Goal: Task Accomplishment & Management: Complete application form

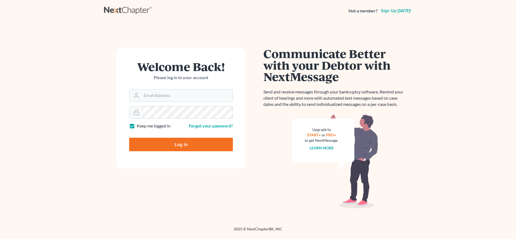
click at [170, 161] on form "Welcome Back! Please log in to your account Email Address Password Keep me logg…" at bounding box center [181, 108] width 130 height 121
type input "madison@karinalucidlaw.com"
click at [166, 142] on input "Log In" at bounding box center [181, 145] width 104 height 14
type input "Thinking..."
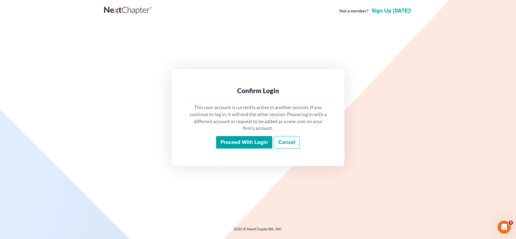
click at [265, 137] on input "Proceed with login" at bounding box center [244, 142] width 56 height 12
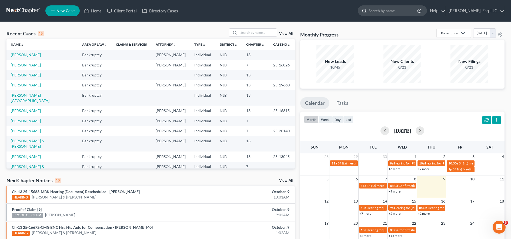
click at [367, 11] on icon at bounding box center [364, 10] width 5 height 5
click at [376, 10] on input "search" at bounding box center [393, 11] width 49 height 10
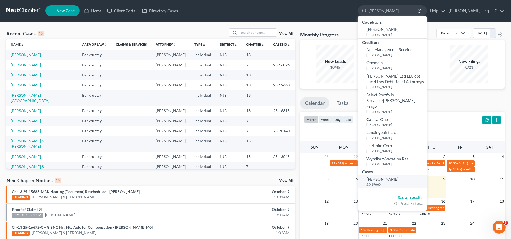
type input "[PERSON_NAME]"
click at [391, 175] on link "[PERSON_NAME] 25-19660" at bounding box center [392, 181] width 69 height 13
select select "0"
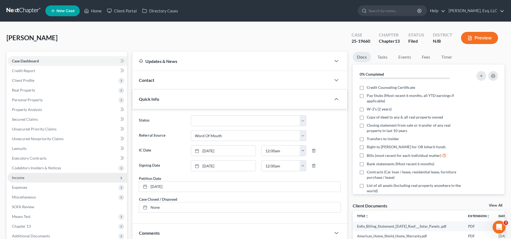
click at [102, 174] on span "Income" at bounding box center [67, 178] width 119 height 10
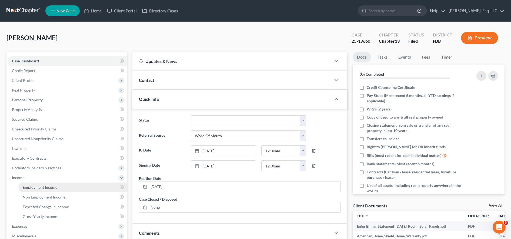
click at [90, 191] on link "Employment Income" at bounding box center [72, 188] width 109 height 10
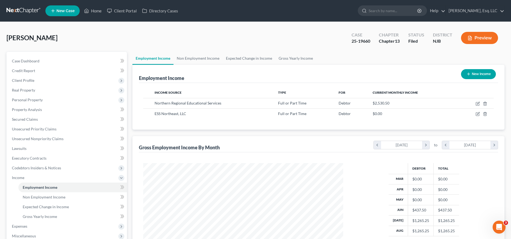
scroll to position [100, 211]
click at [488, 74] on button "New Income" at bounding box center [478, 74] width 35 height 10
select select "0"
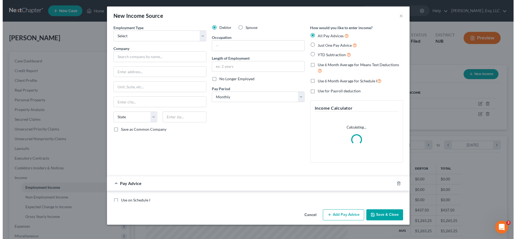
scroll to position [101, 213]
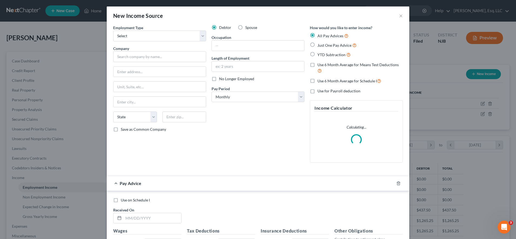
click at [245, 27] on label "Spouse" at bounding box center [251, 27] width 12 height 5
click at [248, 27] on input "Spouse" at bounding box center [250, 27] width 4 height 4
radio input "true"
click at [177, 41] on div "Employment Type * Select Full or [DEMOGRAPHIC_DATA] Employment Self Employment …" at bounding box center [160, 96] width 98 height 142
click at [174, 37] on select "Select Full or [DEMOGRAPHIC_DATA] Employment Self Employment" at bounding box center [159, 36] width 93 height 11
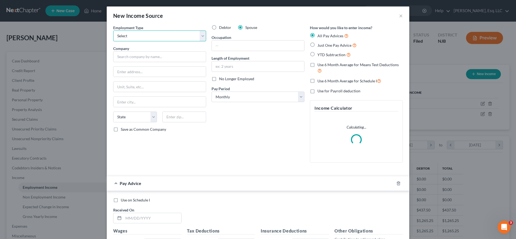
select select "0"
click at [113, 31] on select "Select Full or [DEMOGRAPHIC_DATA] Employment Self Employment" at bounding box center [159, 36] width 93 height 11
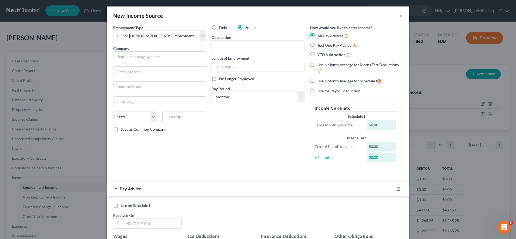
click at [372, 49] on div "All Pay Advices Just One Pay Advice YTD Subtraction" at bounding box center [356, 45] width 93 height 25
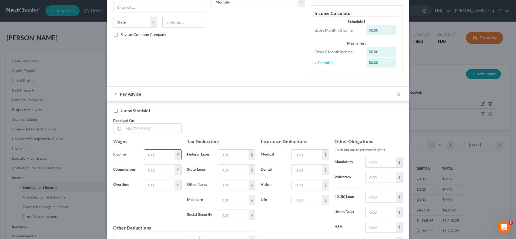
click at [162, 153] on input "text" at bounding box center [159, 155] width 31 height 10
type input "1,400.15"
click at [139, 129] on input "text" at bounding box center [152, 129] width 58 height 10
type input "[DATE]"
click at [236, 154] on input "text" at bounding box center [233, 155] width 31 height 10
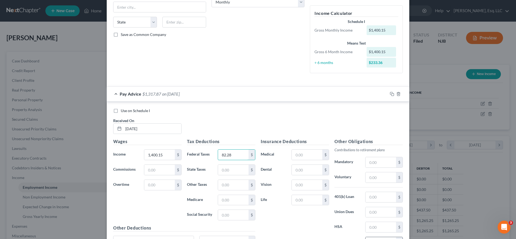
type input "82.28"
click at [238, 171] on input "text" at bounding box center [233, 170] width 31 height 10
type input "23.61"
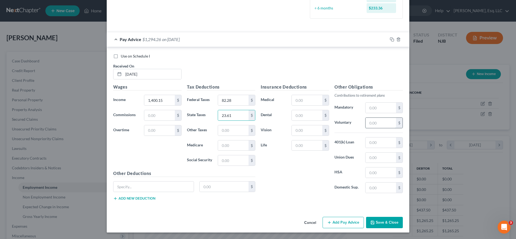
click at [381, 123] on input "text" at bounding box center [381, 123] width 31 height 10
type input "53.77"
click at [223, 147] on input "text" at bounding box center [233, 146] width 31 height 10
type input "20.32"
click at [157, 186] on input "text" at bounding box center [154, 187] width 80 height 10
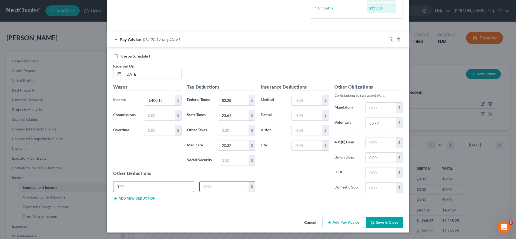
type input "TSP"
click at [220, 192] on input "text" at bounding box center [224, 187] width 49 height 10
type input "61.10"
click at [231, 164] on input "text" at bounding box center [233, 160] width 31 height 10
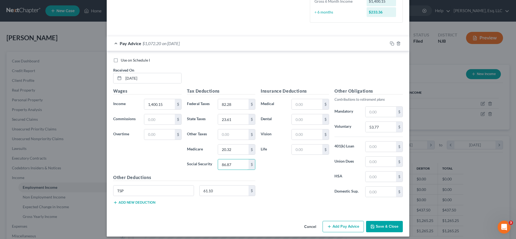
type input "86.87"
click at [121, 62] on label "Use on Schedule I" at bounding box center [135, 60] width 29 height 5
click at [123, 61] on input "Use on Schedule I" at bounding box center [125, 60] width 4 height 4
checkbox input "true"
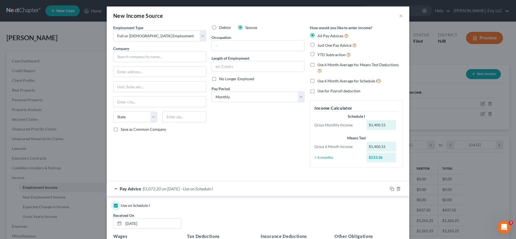
click at [192, 62] on div "Employment Type * Select Full or [DEMOGRAPHIC_DATA] Employment Self Employment …" at bounding box center [160, 99] width 98 height 148
click at [189, 54] on input "text" at bounding box center [159, 56] width 93 height 11
type input "N/A"
click at [271, 81] on div "No Longer Employed" at bounding box center [258, 78] width 93 height 5
click at [255, 98] on select "Select Monthly Twice Monthly Every Other Week Weekly" at bounding box center [258, 97] width 93 height 11
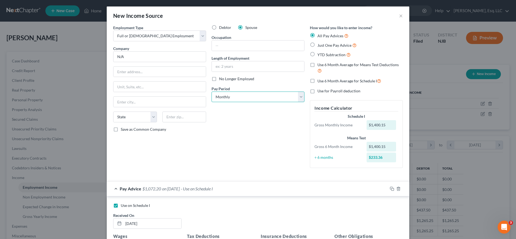
select select "1"
click at [212, 92] on select "Select Monthly Twice Monthly Every Other Week Weekly" at bounding box center [258, 97] width 93 height 11
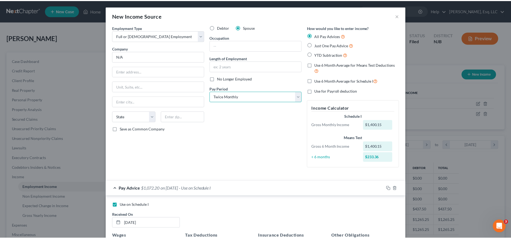
scroll to position [149, 0]
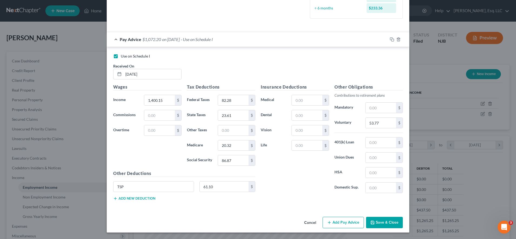
click at [375, 221] on button "Save & Close" at bounding box center [384, 222] width 37 height 11
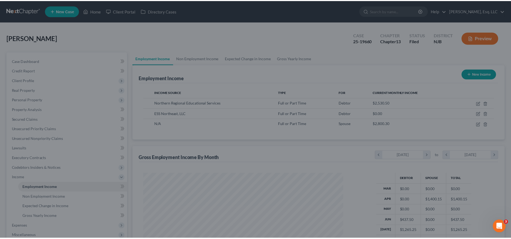
scroll to position [270141, 270030]
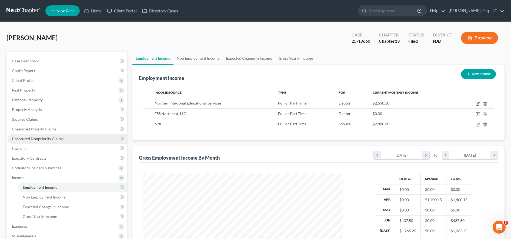
click at [57, 138] on span "Unsecured Nonpriority Claims" at bounding box center [38, 138] width 52 height 5
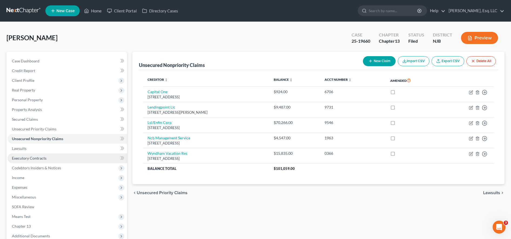
scroll to position [58, 0]
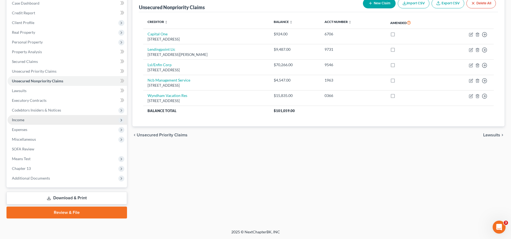
click at [77, 119] on span "Income" at bounding box center [67, 120] width 119 height 10
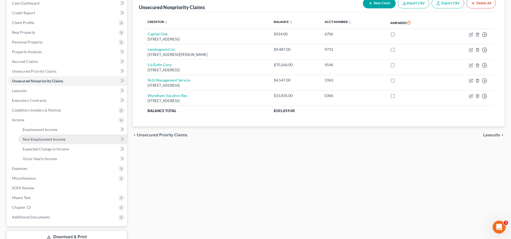
click at [71, 139] on link "Non Employment Income" at bounding box center [72, 140] width 109 height 10
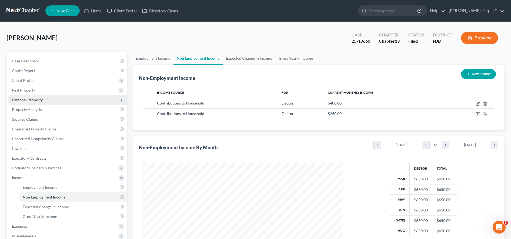
click at [32, 102] on span "Personal Property" at bounding box center [67, 100] width 119 height 10
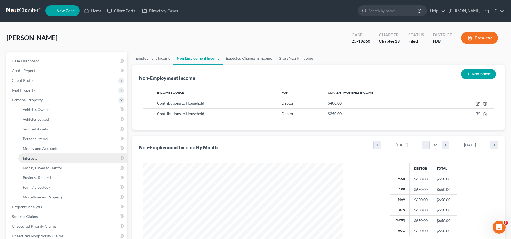
click at [40, 158] on link "Interests" at bounding box center [72, 158] width 109 height 10
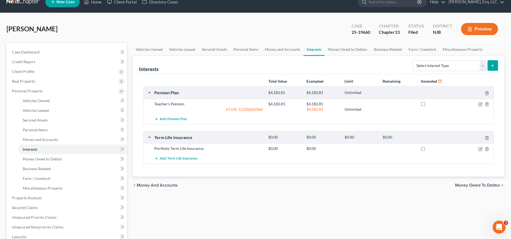
scroll to position [12, 0]
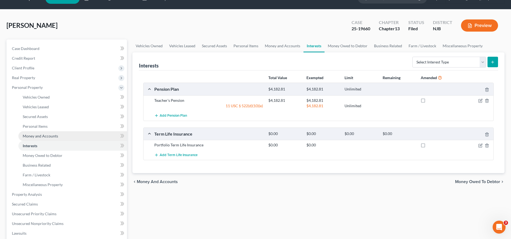
click at [75, 132] on link "Money and Accounts" at bounding box center [72, 136] width 109 height 10
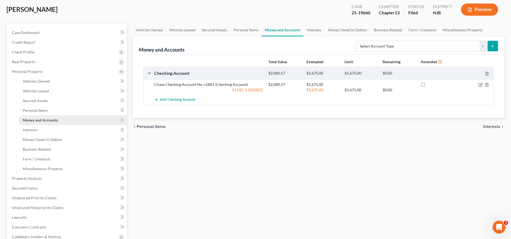
scroll to position [29, 0]
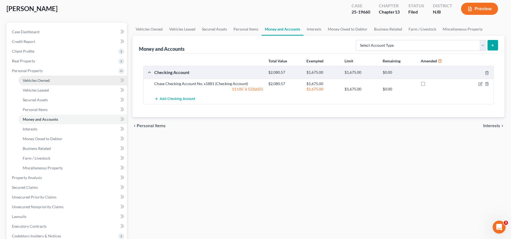
click at [78, 81] on link "Vehicles Owned" at bounding box center [72, 81] width 109 height 10
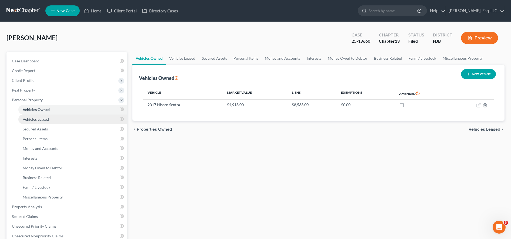
click at [64, 120] on link "Vehicles Leased" at bounding box center [72, 120] width 109 height 10
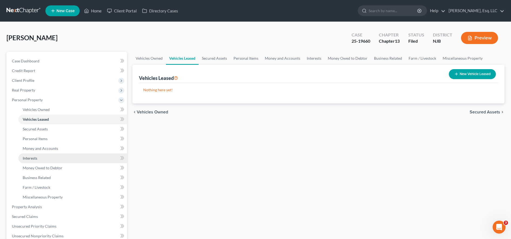
scroll to position [25, 0]
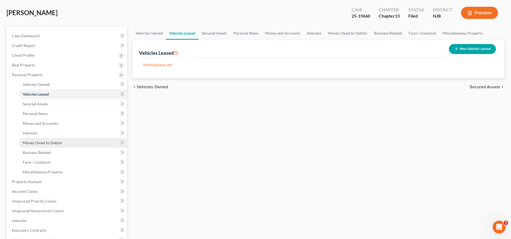
click at [56, 143] on span "Money Owed to Debtor" at bounding box center [43, 143] width 40 height 5
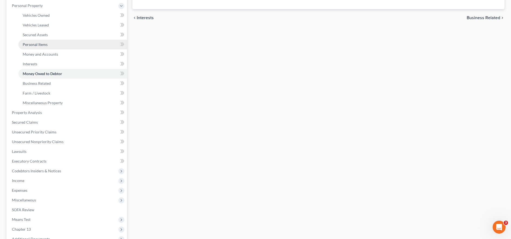
scroll to position [95, 0]
click at [55, 44] on link "Personal Items" at bounding box center [72, 44] width 109 height 10
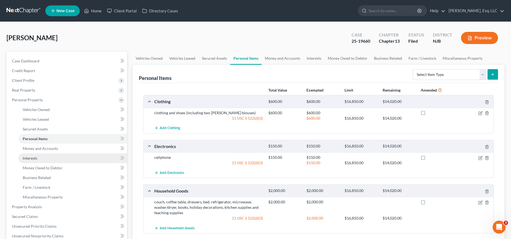
click at [72, 155] on link "Interests" at bounding box center [72, 158] width 109 height 10
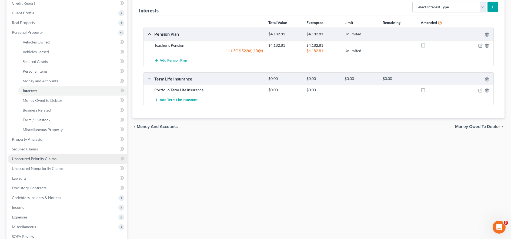
scroll to position [125, 0]
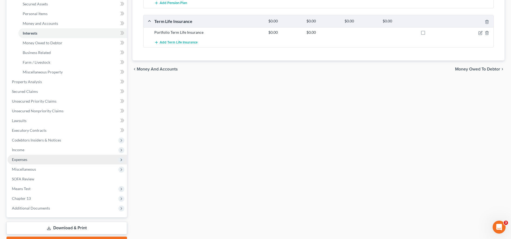
click at [58, 156] on span "Expenses" at bounding box center [67, 160] width 119 height 10
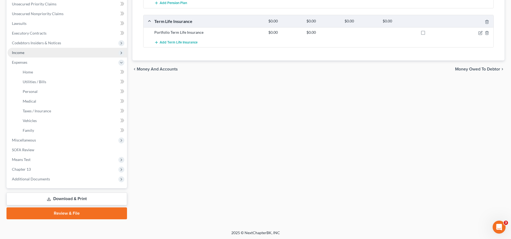
click at [38, 55] on span "Income" at bounding box center [67, 53] width 119 height 10
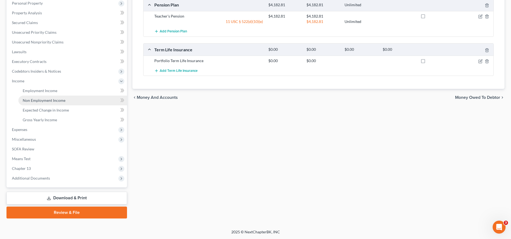
click at [34, 101] on span "Non Employment Income" at bounding box center [44, 100] width 43 height 5
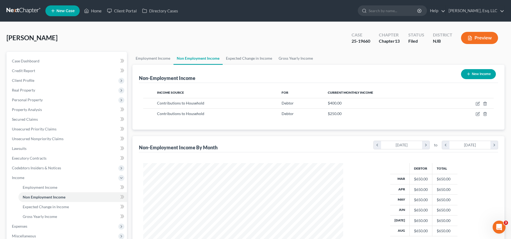
scroll to position [97, 0]
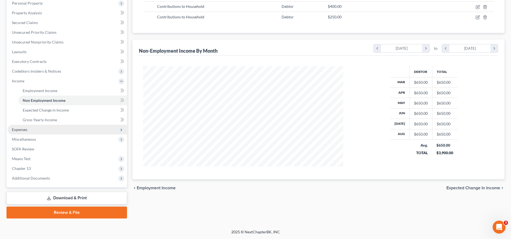
click at [65, 133] on span "Expenses" at bounding box center [67, 130] width 119 height 10
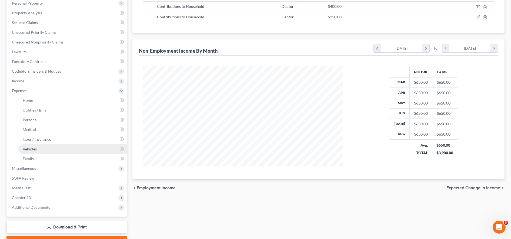
click at [71, 148] on link "Vehicles" at bounding box center [72, 149] width 109 height 10
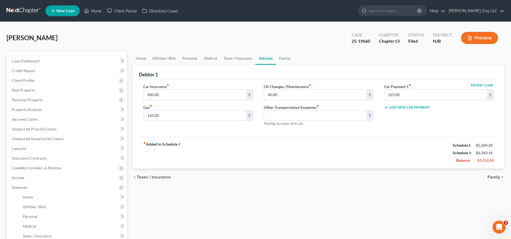
drag, startPoint x: 215, startPoint y: 169, endPoint x: 245, endPoint y: 194, distance: 39.3
click at [245, 194] on div "Home Utilities / Bills Personal Medical Taxes / Insurance Vehicles Family Debto…" at bounding box center [319, 198] width 378 height 293
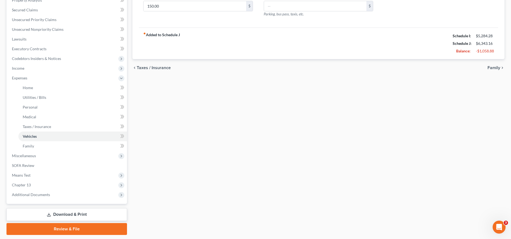
scroll to position [110, 0]
click at [45, 155] on span "Miscellaneous" at bounding box center [67, 156] width 119 height 10
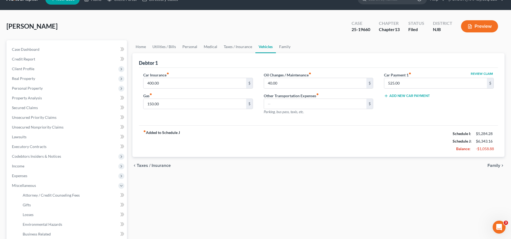
scroll to position [0, 0]
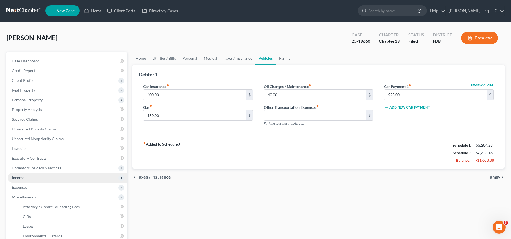
click at [48, 177] on span "Income" at bounding box center [67, 178] width 119 height 10
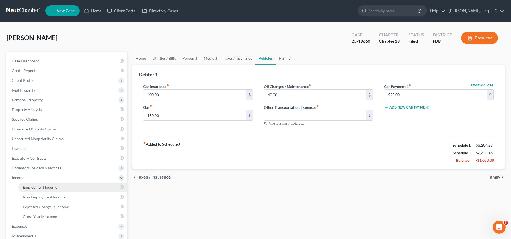
click at [52, 186] on span "Employment Income" at bounding box center [40, 187] width 35 height 5
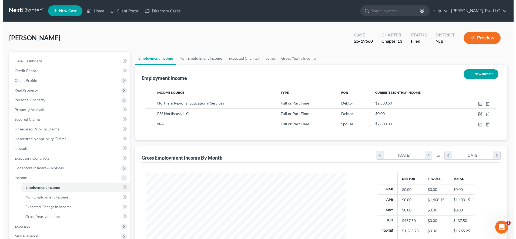
scroll to position [100, 211]
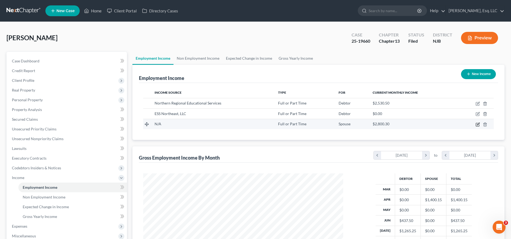
click at [476, 125] on icon "button" at bounding box center [477, 124] width 3 height 3
select select "0"
select select "1"
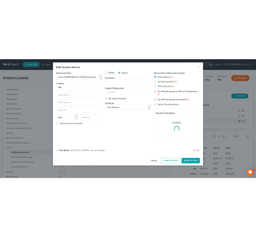
scroll to position [101, 213]
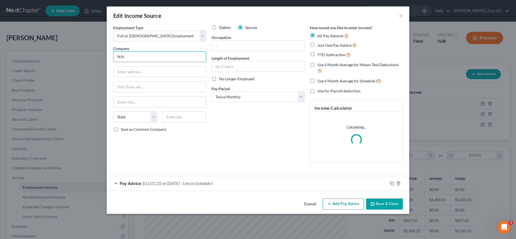
click at [175, 56] on input "N/A" at bounding box center [159, 56] width 93 height 11
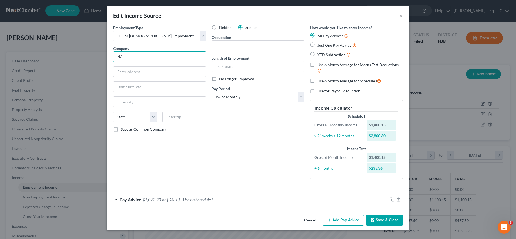
type input "N"
click at [165, 75] on input "text" at bounding box center [160, 72] width 92 height 10
type input "[STREET_ADDRESS]"
click at [182, 120] on input "text" at bounding box center [184, 117] width 44 height 11
type input "07608"
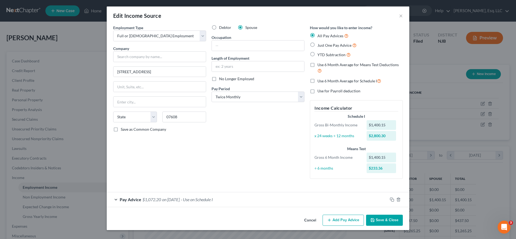
type input "[GEOGRAPHIC_DATA]"
select select "33"
click at [183, 160] on div "Employment Type * Select Full or [DEMOGRAPHIC_DATA] Employment Self Employment …" at bounding box center [160, 104] width 98 height 158
click at [241, 51] on div "Debtor Spouse Occupation Length of Employment No Longer Employed Pay Period * S…" at bounding box center [258, 104] width 98 height 158
click at [236, 47] on input "text" at bounding box center [258, 46] width 92 height 10
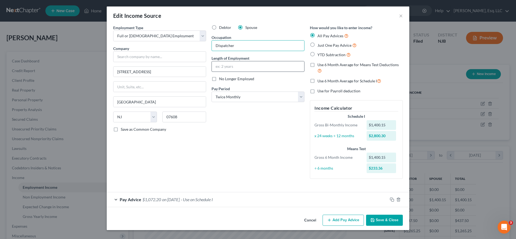
type input "Dispatcher"
click at [233, 64] on input "text" at bounding box center [258, 66] width 92 height 10
type input "3 months"
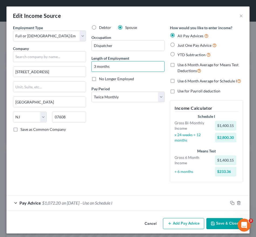
scroll to position [3, 0]
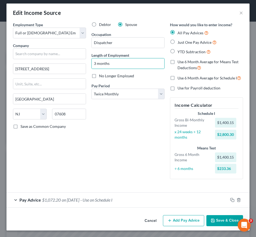
click at [113, 202] on span "- Use on Schedule I" at bounding box center [97, 199] width 32 height 5
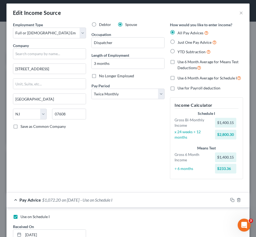
scroll to position [104, 0]
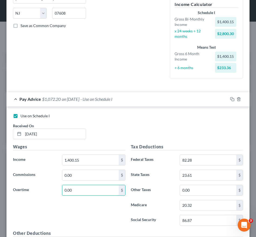
click at [113, 191] on input "0.00" at bounding box center [90, 190] width 56 height 10
click at [107, 160] on input "1,400.15" at bounding box center [90, 160] width 56 height 10
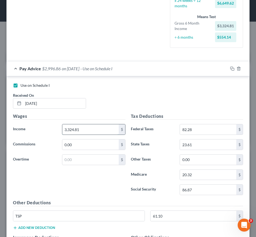
scroll to position [135, 0]
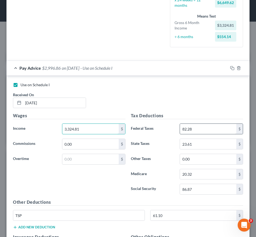
type input "3,324.81"
click at [207, 125] on input "82.28" at bounding box center [208, 129] width 56 height 10
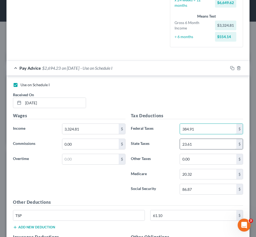
scroll to position [0, 0]
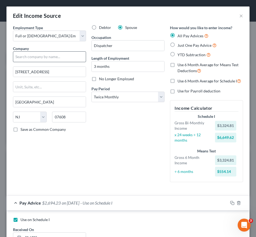
type input "384.91"
click at [49, 59] on input "text" at bounding box center [49, 56] width 73 height 11
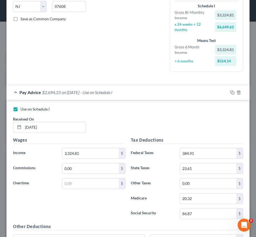
scroll to position [112, 0]
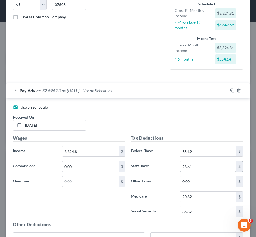
type input "United States Postal Service"
click at [199, 166] on input "23.61" at bounding box center [208, 166] width 56 height 10
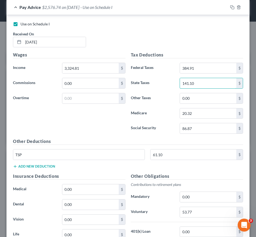
scroll to position [233, 0]
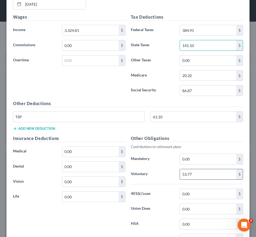
type input "141.10"
click at [196, 174] on input "53.77" at bounding box center [208, 174] width 56 height 10
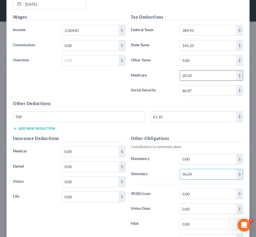
type input "96.04"
click at [203, 75] on input "20.32" at bounding box center [208, 76] width 56 height 10
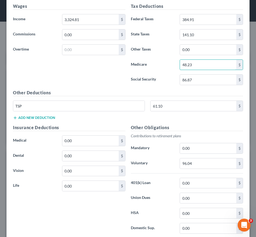
scroll to position [245, 0]
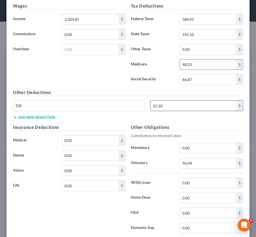
type input "48.23"
click at [184, 102] on input "61.10" at bounding box center [194, 106] width 86 height 10
type input "109.14"
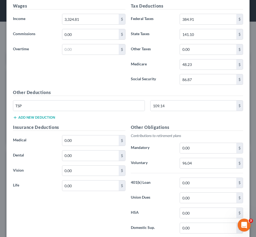
click at [42, 118] on button "Add new deduction" at bounding box center [34, 117] width 42 height 4
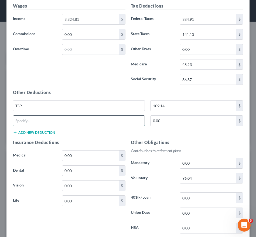
click at [66, 123] on input "text" at bounding box center [79, 121] width 132 height 10
type input "OTHER"
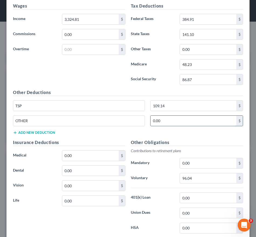
click at [164, 119] on input "0.00" at bounding box center [194, 121] width 86 height 10
type input "367.26"
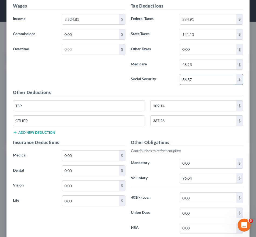
click at [191, 78] on input "86.87" at bounding box center [208, 79] width 56 height 10
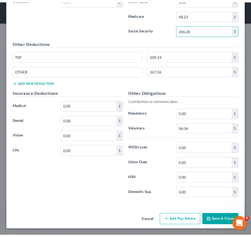
scroll to position [294, 0]
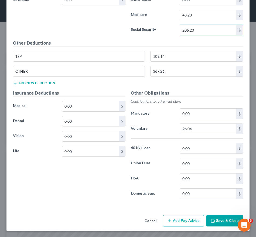
type input "206.20"
click at [223, 225] on button "Save & Close" at bounding box center [225, 220] width 37 height 11
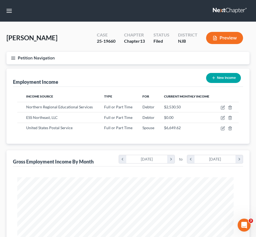
scroll to position [270132, 270013]
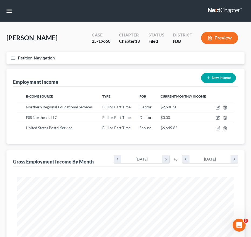
click at [12, 60] on icon "button" at bounding box center [13, 58] width 5 height 5
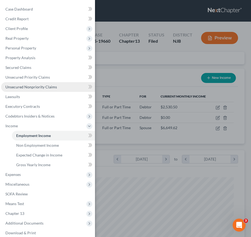
click at [31, 89] on link "Unsecured Nonpriority Claims" at bounding box center [48, 87] width 94 height 10
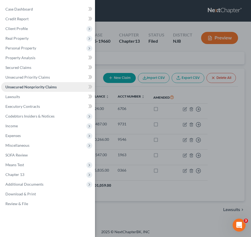
click at [43, 86] on span "Unsecured Nonpriority Claims" at bounding box center [30, 87] width 51 height 5
click at [168, 141] on div "Case Dashboard Payments Invoices Payments Payments Credit Report Client Profile" at bounding box center [125, 118] width 251 height 237
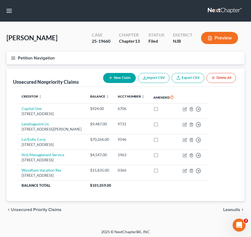
click at [104, 77] on button "New Claim" at bounding box center [119, 78] width 33 height 10
select select "0"
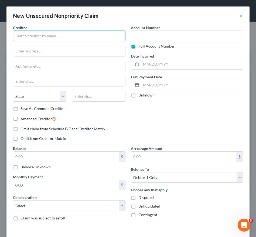
click at [55, 36] on input "text" at bounding box center [69, 36] width 113 height 11
type input "Wyndham Belle Maison"
click at [139, 47] on label "Full Account Number" at bounding box center [157, 46] width 36 height 5
click at [141, 47] on input "Full Account Number" at bounding box center [143, 46] width 4 height 4
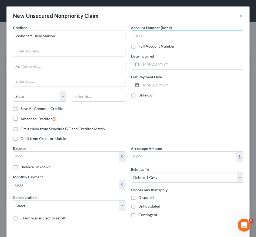
click at [143, 35] on input "text" at bounding box center [187, 36] width 113 height 11
type input "1239"
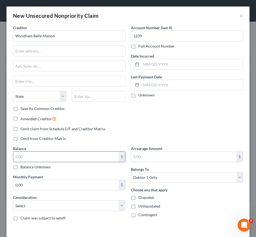
click at [44, 157] on input "text" at bounding box center [66, 157] width 106 height 10
type input "281.53"
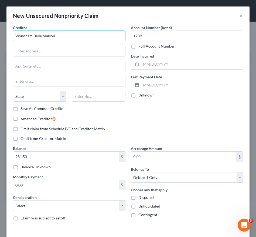
drag, startPoint x: 18, startPoint y: 37, endPoint x: 2, endPoint y: 37, distance: 15.7
click at [2, 37] on div "New Unsecured Nonpriority Claim × Creditor * [GEOGRAPHIC_DATA] [US_STATE] AK AR…" at bounding box center [128, 118] width 256 height 237
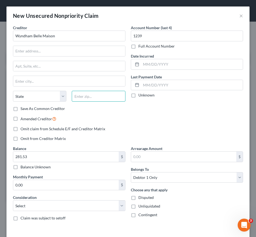
click at [112, 98] on input "text" at bounding box center [99, 96] width 54 height 11
type input "70130"
click at [131, 125] on div "Account Number (last 4) 1239 Full Account Number Date Incurred Last Payment Dat…" at bounding box center [187, 85] width 118 height 121
type input "[GEOGRAPHIC_DATA]"
select select "19"
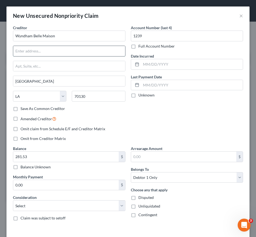
click at [87, 51] on input "text" at bounding box center [69, 51] width 112 height 10
paste input "[STREET_ADDRESS]"
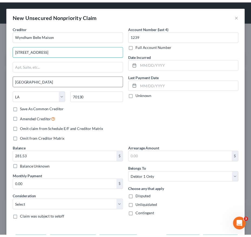
scroll to position [22, 0]
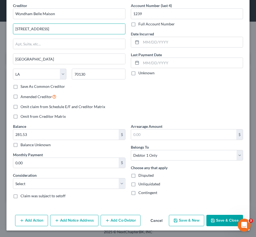
type input "[STREET_ADDRESS]"
click at [210, 216] on button "Save & Close" at bounding box center [225, 220] width 37 height 11
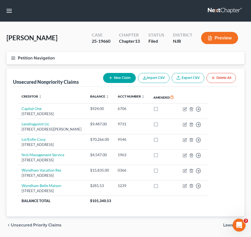
click at [10, 58] on button "Petition Navigation" at bounding box center [125, 58] width 238 height 12
click at [0, 0] on div "Case Dashboard Payments Invoices Payments Payments Credit Report Client Profile" at bounding box center [0, 0] width 0 height 0
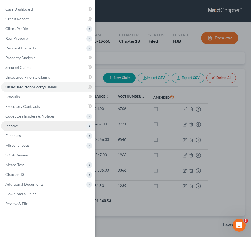
click at [39, 122] on span "Income" at bounding box center [48, 126] width 94 height 10
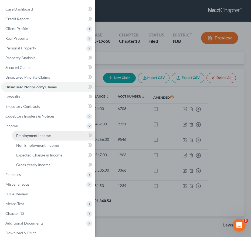
click at [46, 138] on link "Employment Income" at bounding box center [53, 136] width 83 height 10
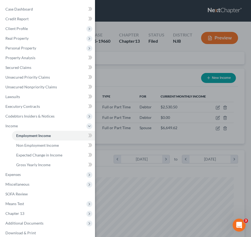
click at [172, 92] on div "Case Dashboard Payments Invoices Payments Payments Credit Report Client Profile" at bounding box center [125, 118] width 251 height 237
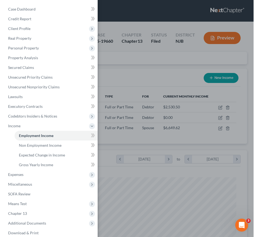
scroll to position [108, 228]
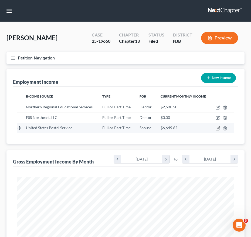
click at [218, 126] on icon "button" at bounding box center [218, 128] width 4 height 4
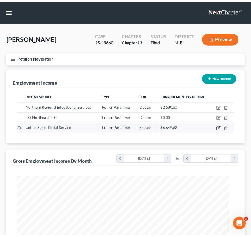
scroll to position [111, 233]
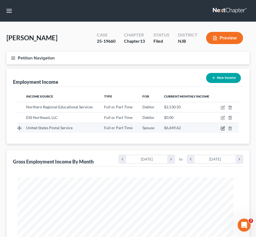
select select "0"
select select "33"
select select "1"
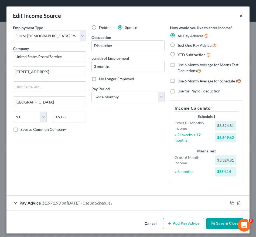
click at [240, 16] on button "×" at bounding box center [242, 15] width 4 height 6
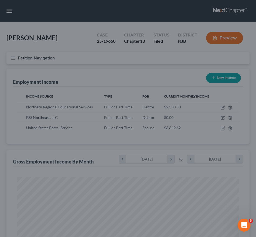
scroll to position [270132, 270013]
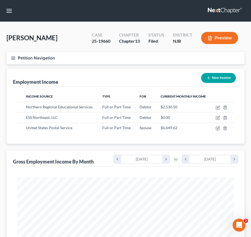
click at [10, 58] on button "Petition Navigation" at bounding box center [125, 58] width 238 height 12
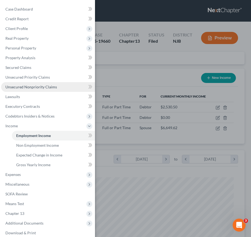
click at [36, 89] on span "Unsecured Nonpriority Claims" at bounding box center [31, 87] width 52 height 5
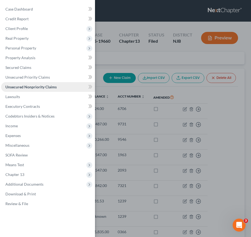
click at [61, 87] on link "Unsecured Nonpriority Claims" at bounding box center [48, 87] width 94 height 10
click at [146, 101] on div "Case Dashboard Payments Invoices Payments Payments Credit Report Client Profile" at bounding box center [125, 118] width 251 height 237
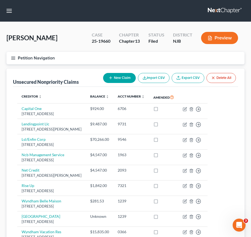
click at [116, 76] on button "New Claim" at bounding box center [119, 78] width 33 height 10
select select "0"
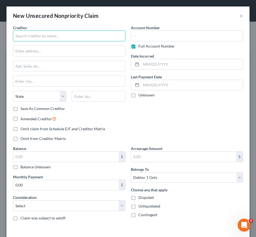
click at [86, 35] on input "text" at bounding box center [69, 36] width 113 height 11
drag, startPoint x: 86, startPoint y: 35, endPoint x: 12, endPoint y: 40, distance: 74.3
click at [12, 40] on div "Creditor * Wyndham [GEOGRAPHIC_DATA] [US_STATE] AK AR [GEOGRAPHIC_DATA] CA CO […" at bounding box center [69, 85] width 118 height 121
type input "Wyndham Atlanta"
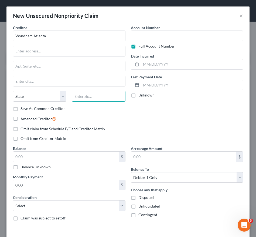
click at [89, 99] on input "text" at bounding box center [99, 96] width 54 height 11
type input "30339"
click at [94, 119] on div "Amended Creditor" at bounding box center [69, 119] width 113 height 6
type input "[GEOGRAPHIC_DATA]"
select select "10"
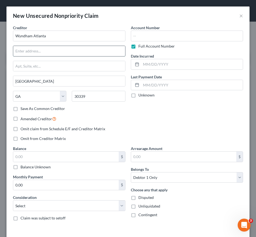
click at [79, 52] on input "text" at bounding box center [69, 51] width 112 height 10
paste input "[STREET_ADDRESS]"
type input "[STREET_ADDRESS]"
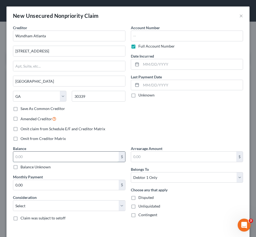
click at [71, 161] on input "text" at bounding box center [66, 157] width 106 height 10
type input "259.06"
click at [139, 46] on label "Full Account Number" at bounding box center [157, 46] width 36 height 5
click at [141, 46] on input "Full Account Number" at bounding box center [143, 46] width 4 height 4
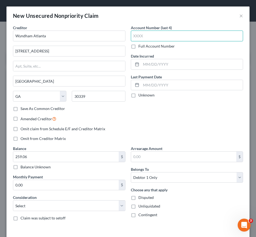
click at [159, 35] on input "text" at bounding box center [187, 36] width 113 height 11
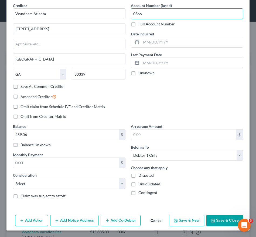
type input "0366"
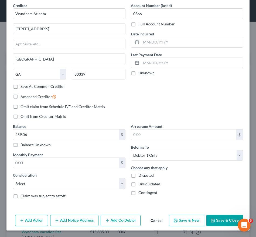
click at [209, 217] on button "Save & Close" at bounding box center [225, 220] width 37 height 11
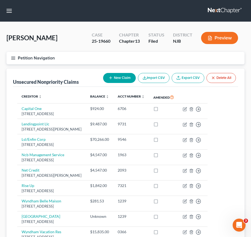
click at [125, 78] on button "New Claim" at bounding box center [119, 78] width 33 height 10
select select "0"
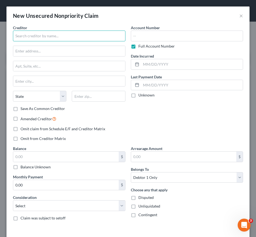
click at [67, 33] on input "text" at bounding box center [69, 36] width 113 height 11
drag, startPoint x: 67, startPoint y: 33, endPoint x: 225, endPoint y: 28, distance: 158.1
click at [225, 28] on div "Creditor * Cubesmart State [US_STATE] AK AR AZ CA CO [GEOGRAPHIC_DATA] DE DC [G…" at bounding box center [128, 125] width 236 height 200
type input "Cubesmart"
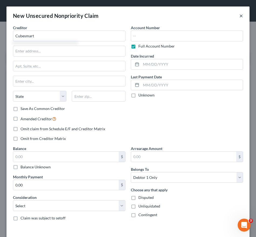
click at [240, 16] on button "×" at bounding box center [242, 15] width 4 height 6
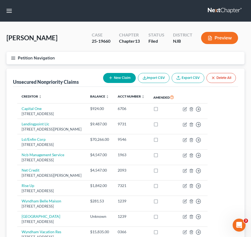
click at [10, 59] on button "Petition Navigation" at bounding box center [125, 58] width 238 height 12
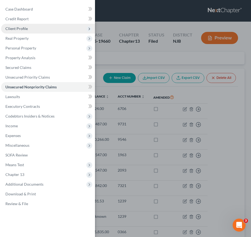
click at [36, 30] on span "Client Profile" at bounding box center [48, 29] width 94 height 10
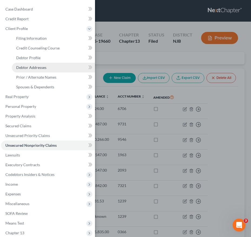
click at [37, 67] on span "Debtor Addresses" at bounding box center [31, 67] width 30 height 5
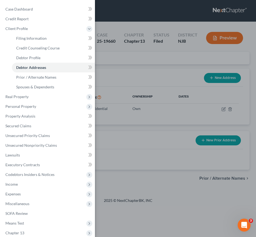
click at [118, 83] on div "Case Dashboard Payments Invoices Payments Payments Credit Report Client Profile" at bounding box center [128, 118] width 256 height 237
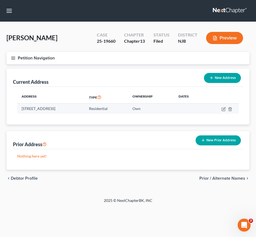
click at [221, 109] on td at bounding box center [222, 109] width 35 height 10
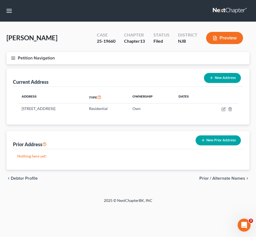
click at [10, 57] on button "Petition Navigation" at bounding box center [127, 58] width 243 height 12
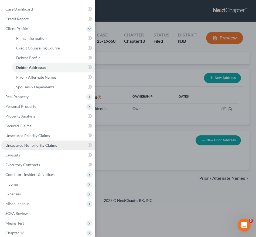
click at [32, 144] on span "Unsecured Nonpriority Claims" at bounding box center [31, 145] width 52 height 5
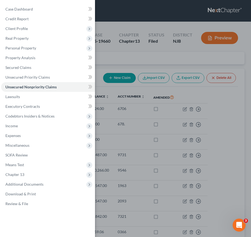
click at [141, 102] on div "Case Dashboard Payments Invoices Payments Payments Credit Report Client Profile" at bounding box center [125, 118] width 251 height 237
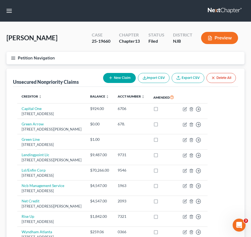
click at [120, 81] on button "New Claim" at bounding box center [119, 78] width 33 height 10
select select "0"
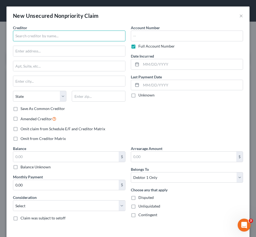
click at [80, 34] on input "text" at bounding box center [69, 36] width 113 height 11
type input "Cubesmart"
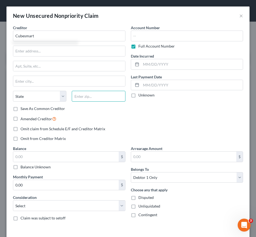
click at [83, 99] on input "text" at bounding box center [99, 96] width 54 height 11
type input "07506"
click at [93, 111] on div "Save As Common Creditor" at bounding box center [69, 108] width 113 height 5
type input "Hawthorne"
select select "33"
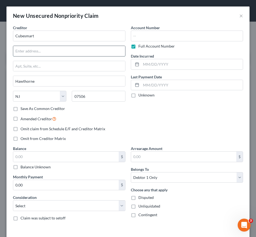
click at [64, 51] on input "text" at bounding box center [69, 51] width 112 height 10
paste input "[STREET_ADDRESS]"
type input "[STREET_ADDRESS]"
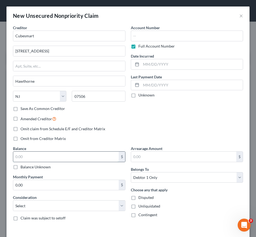
click at [51, 160] on input "text" at bounding box center [66, 157] width 106 height 10
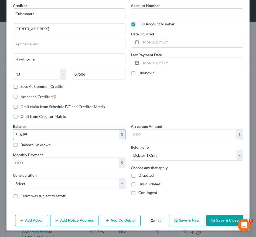
type input "546.99"
click at [215, 215] on button "Save & Close" at bounding box center [225, 220] width 37 height 11
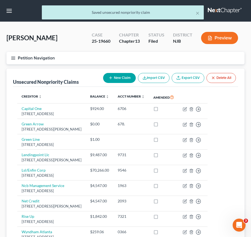
click at [123, 82] on button "New Claim" at bounding box center [119, 78] width 33 height 10
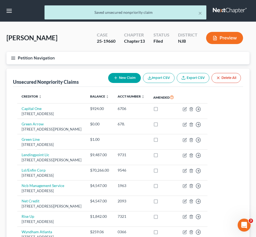
select select "0"
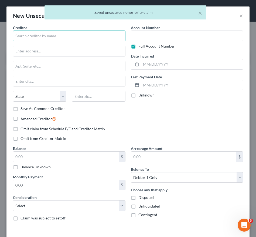
click at [83, 32] on input "text" at bounding box center [69, 36] width 113 height 11
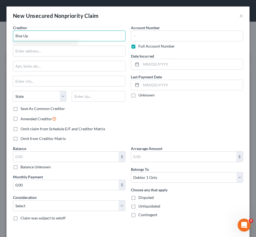
type input "Rise Up"
click at [139, 49] on label "Full Account Number" at bounding box center [157, 46] width 36 height 5
click at [141, 47] on input "Full Account Number" at bounding box center [143, 46] width 4 height 4
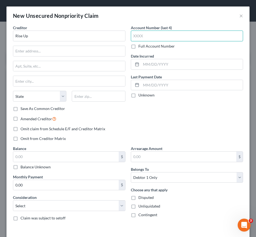
click at [137, 32] on input "text" at bounding box center [187, 36] width 113 height 11
type input "7321"
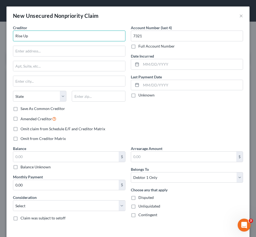
drag, startPoint x: 46, startPoint y: 35, endPoint x: 9, endPoint y: 34, distance: 37.0
click at [9, 34] on div "Creditor * Rise Up State [US_STATE] AK AR AZ CA CO CT DE DC [GEOGRAPHIC_DATA] […" at bounding box center [127, 130] width 243 height 210
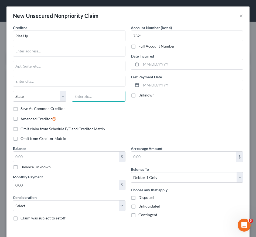
click at [88, 97] on input "text" at bounding box center [99, 96] width 54 height 11
click at [90, 97] on input "07746" at bounding box center [99, 96] width 54 height 11
type input "07746"
click at [84, 116] on div "Amended Creditor" at bounding box center [69, 119] width 113 height 6
type input "Marlboro"
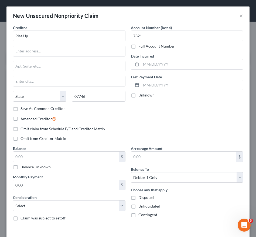
select select "33"
click at [65, 51] on input "text" at bounding box center [69, 51] width 112 height 10
paste input "[STREET_ADDRESS]"
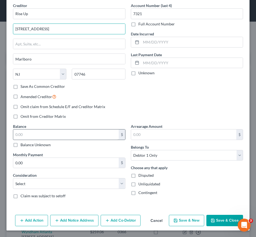
type input "[STREET_ADDRESS]"
click at [73, 133] on input "text" at bounding box center [66, 134] width 106 height 10
type input "576.10"
click at [211, 221] on icon "button" at bounding box center [213, 220] width 4 height 4
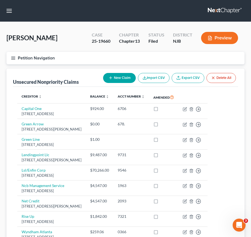
click at [122, 82] on button "New Claim" at bounding box center [119, 78] width 33 height 10
select select "0"
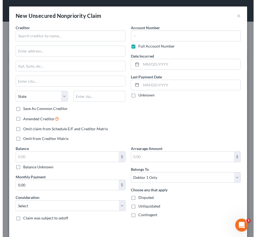
scroll to position [129, 0]
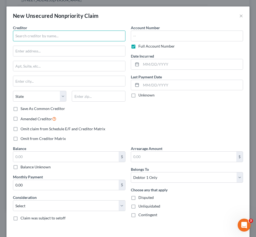
click at [112, 34] on input "text" at bounding box center [69, 36] width 113 height 11
drag, startPoint x: 110, startPoint y: 36, endPoint x: 9, endPoint y: 35, distance: 100.8
click at [9, 35] on div "Creditor * Green Arrow State [US_STATE] AK AR AZ CA CO [GEOGRAPHIC_DATA] DE DC …" at bounding box center [127, 130] width 243 height 210
type input "Green Arrow"
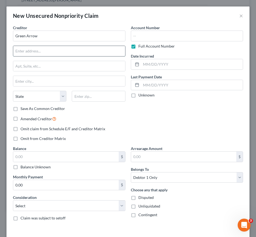
click at [49, 52] on input "text" at bounding box center [69, 51] width 112 height 10
paste input "[STREET_ADDRESS]"
type input "[STREET_ADDRESS]"
click at [51, 68] on input "text" at bounding box center [69, 66] width 112 height 10
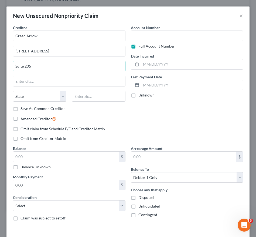
type input "Suite 205"
click at [100, 98] on input "text" at bounding box center [99, 96] width 54 height 11
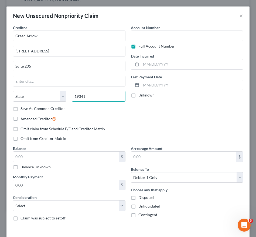
type input "19341"
type input "Exton"
select select "39"
click at [153, 126] on div "Account Number Full Account Number Date Incurred Last Payment Date Unknown" at bounding box center [187, 85] width 118 height 121
click at [139, 47] on label "Full Account Number" at bounding box center [157, 46] width 36 height 5
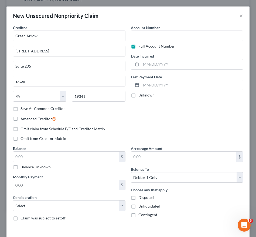
click at [141, 47] on input "Full Account Number" at bounding box center [143, 46] width 4 height 4
click at [140, 36] on input "text" at bounding box center [187, 36] width 113 height 11
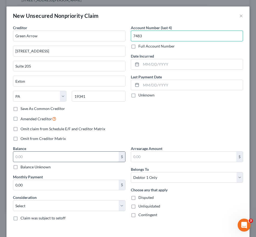
type input "7483"
click at [82, 159] on input "text" at bounding box center [66, 157] width 106 height 10
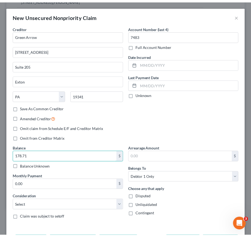
scroll to position [22, 0]
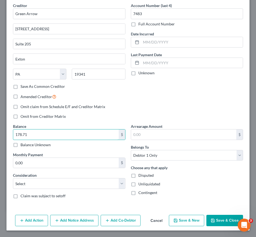
type input "178.71"
click at [211, 217] on button "Save & Close" at bounding box center [225, 220] width 37 height 11
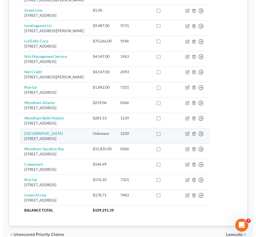
scroll to position [0, 0]
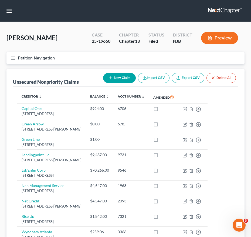
click at [118, 76] on button "New Claim" at bounding box center [119, 78] width 33 height 10
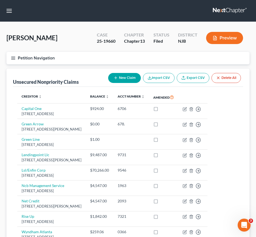
select select "0"
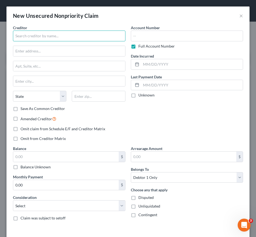
click at [88, 33] on input "text" at bounding box center [69, 36] width 113 height 11
type input "Green Line"
click at [139, 46] on label "Full Account Number" at bounding box center [157, 46] width 36 height 5
click at [141, 46] on input "Full Account Number" at bounding box center [143, 46] width 4 height 4
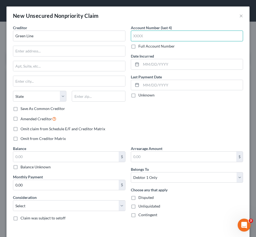
click at [136, 34] on input "text" at bounding box center [187, 36] width 113 height 11
type input "1959"
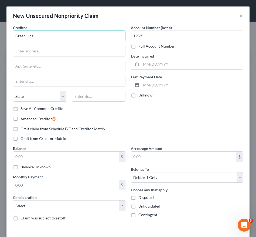
drag, startPoint x: 87, startPoint y: 40, endPoint x: 0, endPoint y: 31, distance: 87.7
click at [0, 32] on html "Home New Case Client Portal Directory Cases [PERSON_NAME], Esq. LLC [EMAIL_ADDR…" at bounding box center [128, 196] width 256 height 393
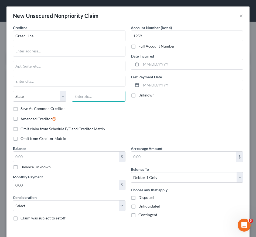
click at [84, 100] on input "text" at bounding box center [99, 96] width 54 height 11
type input "08701"
click at [98, 117] on div "Amended Creditor" at bounding box center [69, 119] width 113 height 6
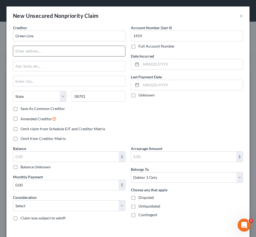
type input "Lakewood"
select select "33"
click at [76, 50] on input "text" at bounding box center [69, 51] width 112 height 10
paste input "[STREET_ADDRESS]"
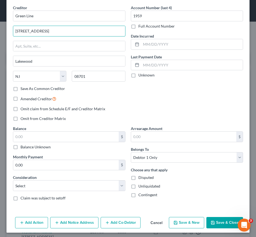
scroll to position [22, 0]
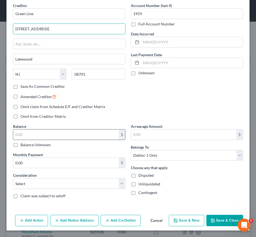
type input "[STREET_ADDRESS]"
click at [59, 136] on input "text" at bounding box center [66, 134] width 106 height 10
type input "139.35"
click at [211, 222] on icon "button" at bounding box center [213, 220] width 4 height 4
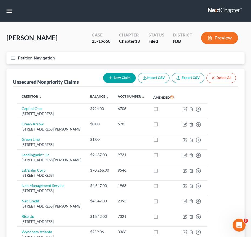
click at [113, 79] on button "New Claim" at bounding box center [119, 78] width 33 height 10
select select "0"
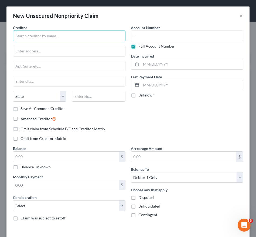
click at [67, 37] on input "text" at bounding box center [69, 36] width 113 height 11
type input "V"
drag, startPoint x: 86, startPoint y: 38, endPoint x: 5, endPoint y: 41, distance: 81.9
click at [5, 41] on div "New Unsecured Nonpriority Claim × Creditor * [GEOGRAPHIC_DATA] [US_STATE] AK AR…" at bounding box center [128, 118] width 256 height 237
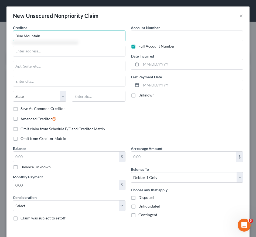
type input "Blue Mountain"
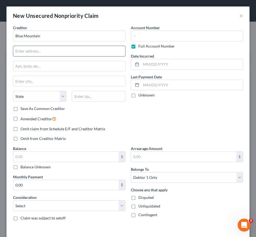
click at [84, 55] on input "text" at bounding box center [69, 51] width 112 height 10
paste input "[STREET_ADDRESS]"
paste input "106-283"
type input "[STREET_ADDRESS]"
click at [103, 95] on input "text" at bounding box center [99, 96] width 54 height 11
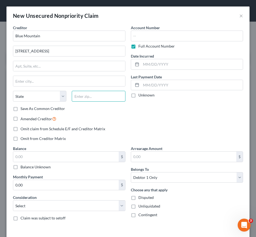
type input "2"
type input "33431"
click at [128, 136] on div "Account Number Full Account Number Date Incurred Last Payment Date Unknown" at bounding box center [187, 85] width 118 height 121
type input "Boca Raton"
select select "9"
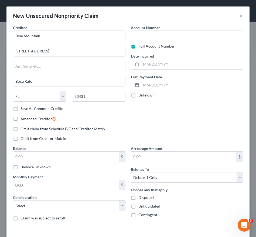
click at [139, 48] on label "Full Account Number" at bounding box center [157, 46] width 36 height 5
click at [141, 47] on input "Full Account Number" at bounding box center [143, 46] width 4 height 4
click at [137, 36] on input "text" at bounding box center [187, 36] width 113 height 11
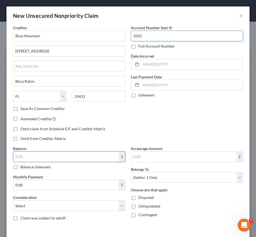
type input "1025"
click at [72, 158] on input "text" at bounding box center [66, 157] width 106 height 10
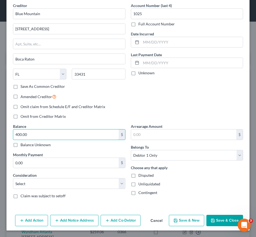
type input "400.00"
click at [219, 223] on button "Save & Close" at bounding box center [225, 220] width 37 height 11
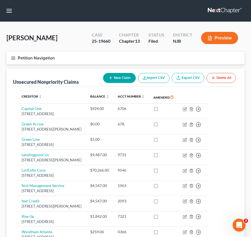
click at [125, 77] on button "New Claim" at bounding box center [119, 78] width 33 height 10
select select "0"
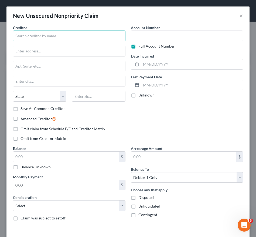
click at [89, 36] on input "text" at bounding box center [69, 36] width 113 height 11
type input "Boost"
click at [139, 46] on label "Full Account Number" at bounding box center [157, 46] width 36 height 5
click at [141, 46] on input "Full Account Number" at bounding box center [143, 46] width 4 height 4
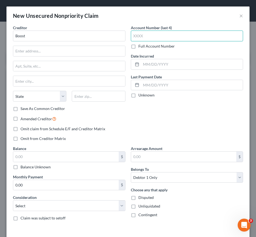
click at [142, 36] on input "text" at bounding box center [187, 36] width 113 height 11
type input "7401"
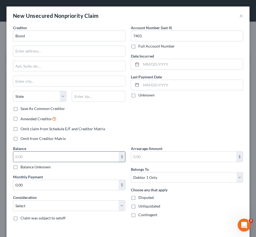
click at [66, 160] on input "text" at bounding box center [66, 157] width 106 height 10
type input "225.00"
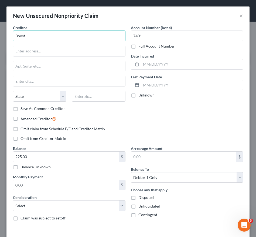
drag, startPoint x: 52, startPoint y: 35, endPoint x: 0, endPoint y: 34, distance: 51.6
click at [0, 34] on html "Home New Case Client Portal Directory Cases [PERSON_NAME], Esq. LLC [EMAIL_ADDR…" at bounding box center [128, 212] width 256 height 424
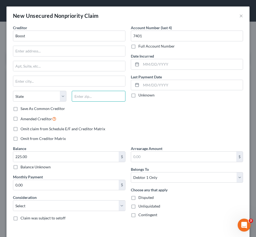
click at [99, 95] on input "text" at bounding box center [99, 96] width 54 height 11
type input "92618"
click at [112, 118] on div "Amended Creditor" at bounding box center [69, 119] width 113 height 6
type input "Irvine"
select select "4"
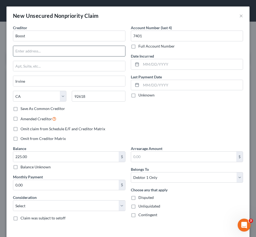
click at [74, 53] on input "text" at bounding box center [69, 51] width 112 height 10
paste input "[STREET_ADDRESS]"
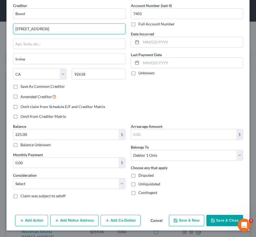
type input "[STREET_ADDRESS]"
click at [223, 218] on button "Save & Close" at bounding box center [225, 220] width 37 height 11
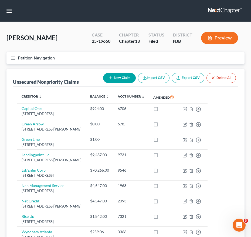
click at [125, 78] on button "New Claim" at bounding box center [119, 78] width 33 height 10
select select "0"
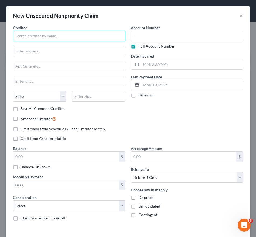
click at [82, 35] on input "text" at bounding box center [69, 36] width 113 height 11
drag, startPoint x: 40, startPoint y: 36, endPoint x: -2, endPoint y: 37, distance: 41.4
click at [0, 37] on html "Home New Case Client Portal Directory Cases [PERSON_NAME], Esq. LLC [EMAIL_ADDR…" at bounding box center [128, 219] width 256 height 439
type input "Uprova"
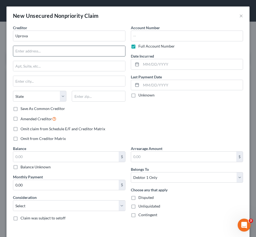
click at [34, 51] on input "text" at bounding box center [69, 51] width 112 height 10
paste input "[STREET_ADDRESS],"
type input "[STREET_ADDRESS],"
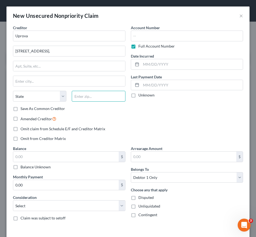
click at [114, 97] on input "text" at bounding box center [99, 96] width 54 height 11
type input "95485"
click at [144, 117] on div "Account Number Full Account Number Date Incurred Last Payment Date Unknown" at bounding box center [187, 85] width 118 height 121
type input "[GEOGRAPHIC_DATA]"
select select "4"
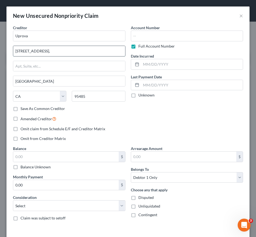
click at [55, 52] on input "[STREET_ADDRESS]," at bounding box center [69, 51] width 112 height 10
type input "[STREET_ADDRESS]"
click at [139, 46] on label "Full Account Number" at bounding box center [157, 46] width 36 height 5
click at [141, 46] on input "Full Account Number" at bounding box center [143, 46] width 4 height 4
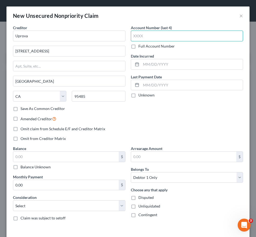
click at [144, 36] on input "text" at bounding box center [187, 36] width 113 height 11
type input "8952"
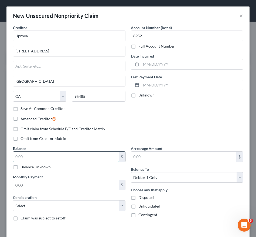
click at [40, 158] on input "text" at bounding box center [66, 157] width 106 height 10
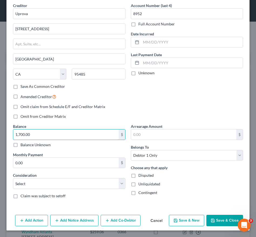
type input "1,700.00"
click at [218, 215] on button "Save & Close" at bounding box center [225, 220] width 37 height 11
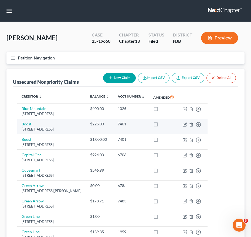
click at [208, 127] on td "Move to D Move to E Move to G Move to Notice Only" at bounding box center [193, 126] width 29 height 15
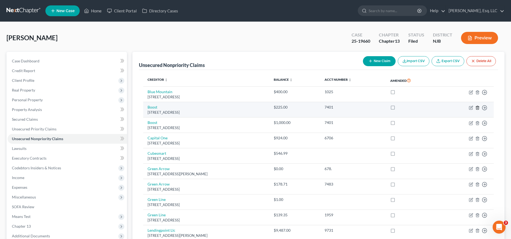
click at [256, 109] on icon "button" at bounding box center [477, 108] width 4 height 4
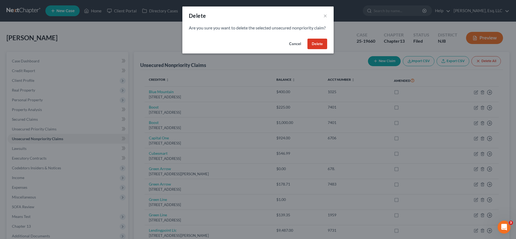
click at [256, 49] on button "Delete" at bounding box center [318, 44] width 20 height 11
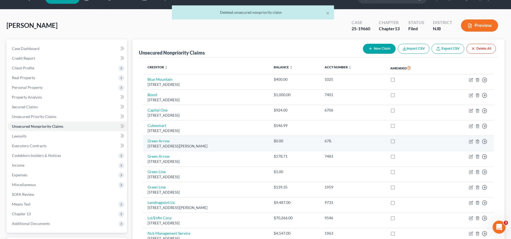
scroll to position [13, 0]
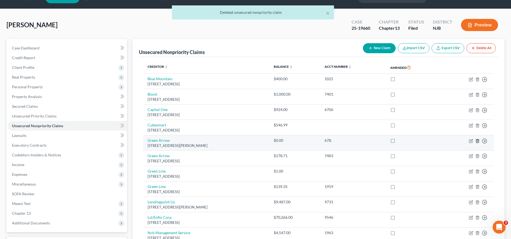
click at [256, 141] on icon "button" at bounding box center [477, 141] width 4 height 4
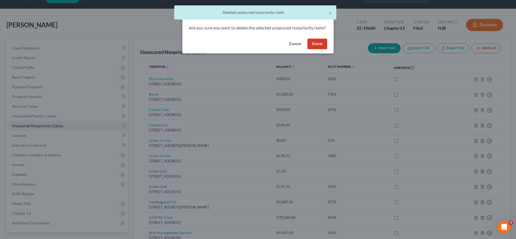
click at [256, 49] on button "Delete" at bounding box center [318, 44] width 20 height 11
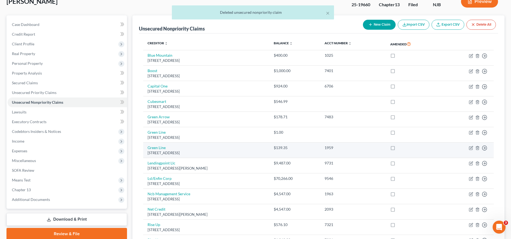
scroll to position [37, 0]
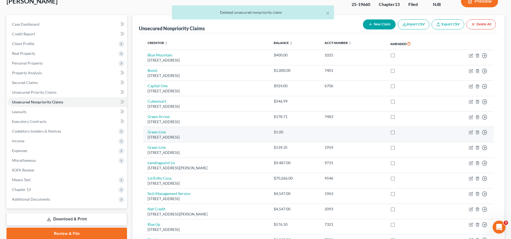
click at [256, 130] on td "Move to D Move to E Move to G Move to Notice Only" at bounding box center [467, 134] width 54 height 15
click at [256, 131] on icon "button" at bounding box center [477, 132] width 4 height 4
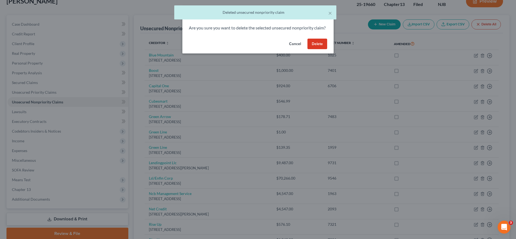
click at [256, 49] on button "Delete" at bounding box center [318, 44] width 20 height 11
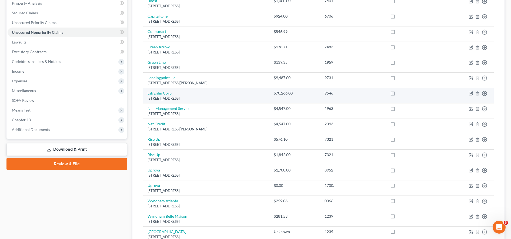
scroll to position [112, 0]
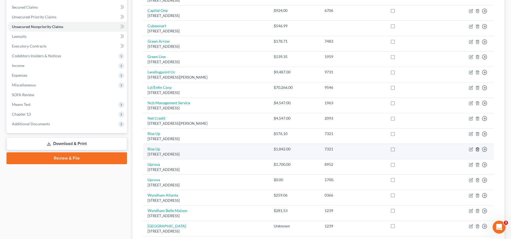
click at [256, 148] on icon "button" at bounding box center [477, 149] width 4 height 4
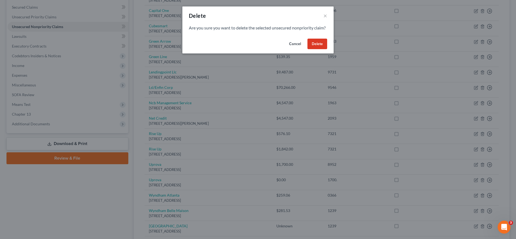
click at [256, 49] on button "Delete" at bounding box center [318, 44] width 20 height 11
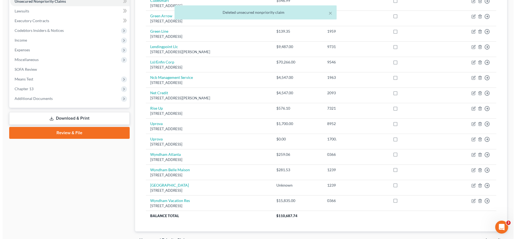
scroll to position [143, 0]
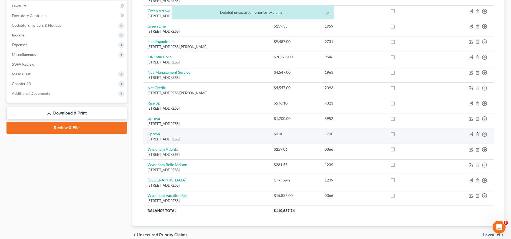
click at [256, 135] on line "button" at bounding box center [477, 134] width 0 height 1
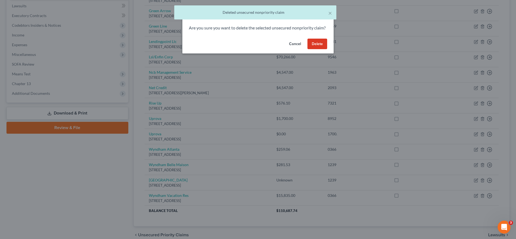
click at [256, 49] on button "Delete" at bounding box center [318, 44] width 20 height 11
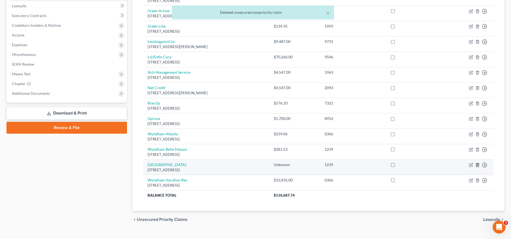
click at [256, 165] on line "button" at bounding box center [478, 165] width 0 height 1
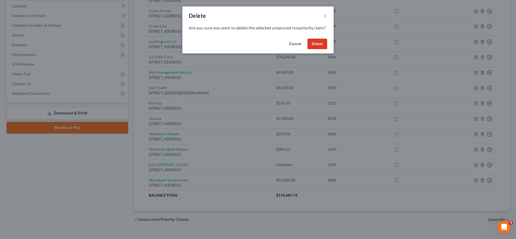
click at [256, 49] on button "Delete" at bounding box center [318, 44] width 20 height 11
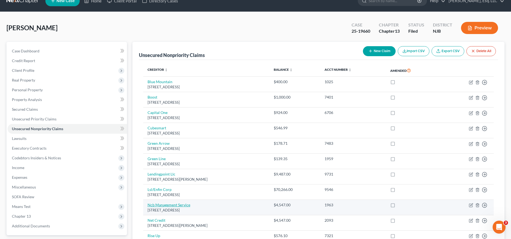
scroll to position [7, 0]
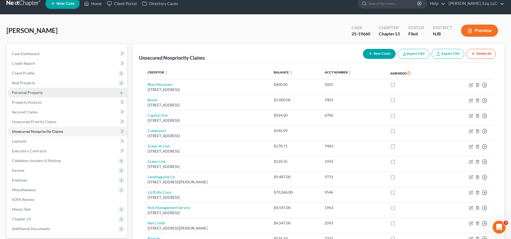
click at [56, 94] on span "Personal Property" at bounding box center [67, 93] width 119 height 10
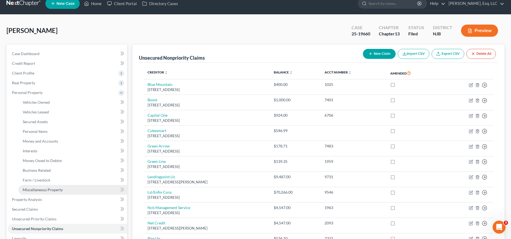
click at [44, 188] on span "Miscellaneous Property" at bounding box center [43, 190] width 40 height 5
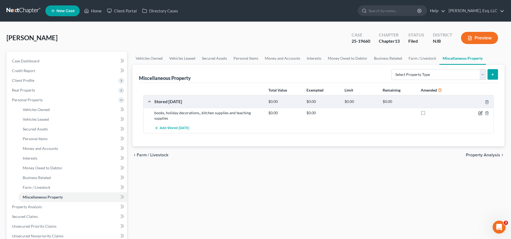
click at [256, 114] on icon "button" at bounding box center [480, 113] width 4 height 4
select select "33"
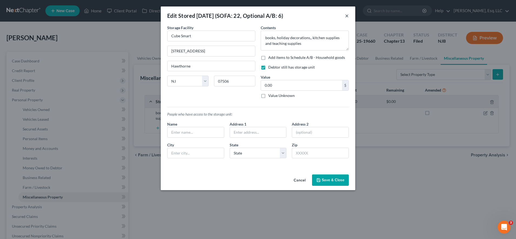
click at [256, 16] on button "×" at bounding box center [347, 15] width 4 height 6
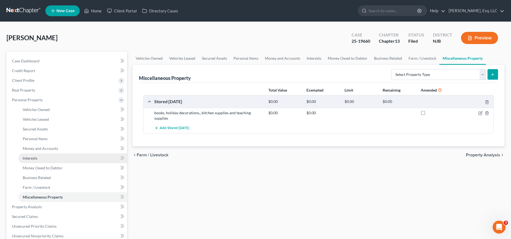
scroll to position [155, 0]
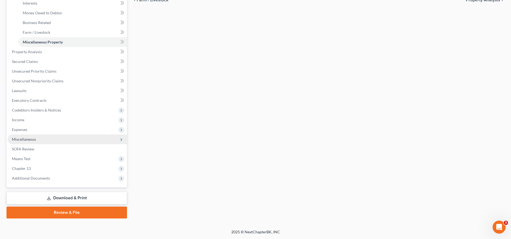
click at [59, 137] on span "Miscellaneous" at bounding box center [67, 140] width 119 height 10
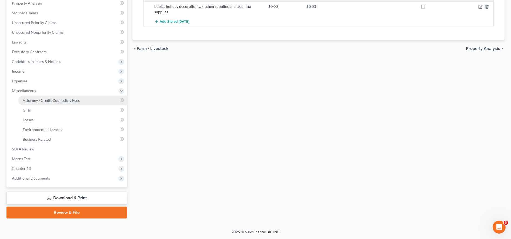
click at [63, 98] on link "Attorney / Credit Counseling Fees" at bounding box center [72, 101] width 109 height 10
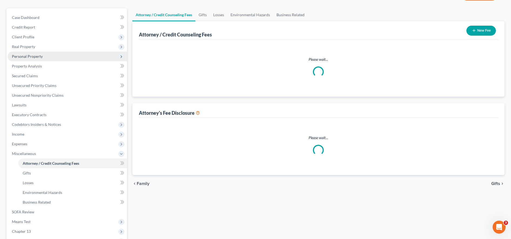
select select "0"
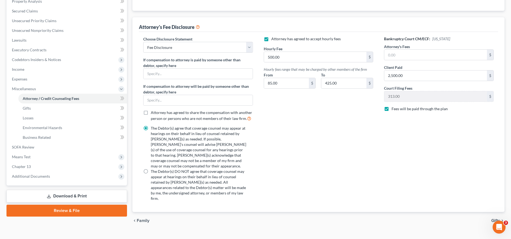
click at [77, 194] on link "Download & Print" at bounding box center [66, 196] width 121 height 13
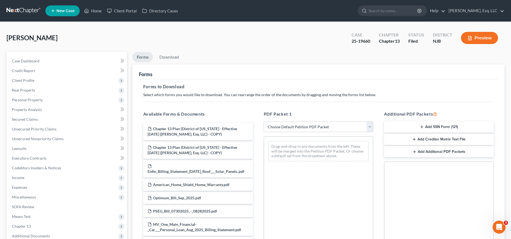
click at [256, 127] on select "Choose Default Petition PDF Packet Complete Bankruptcy Petition (all forms and …" at bounding box center [319, 127] width 110 height 11
select select "0"
click at [256, 122] on select "Choose Default Petition PDF Packet Complete Bankruptcy Petition (all forms and …" at bounding box center [319, 127] width 110 height 11
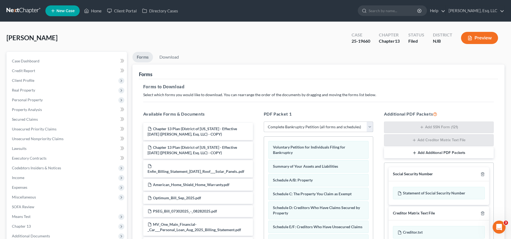
scroll to position [95, 0]
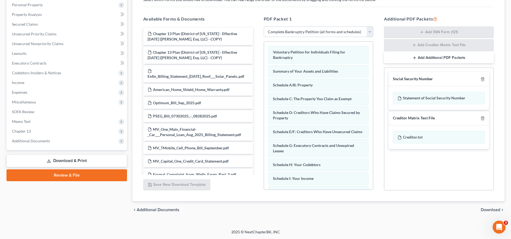
click at [256, 211] on span "Download" at bounding box center [490, 210] width 19 height 4
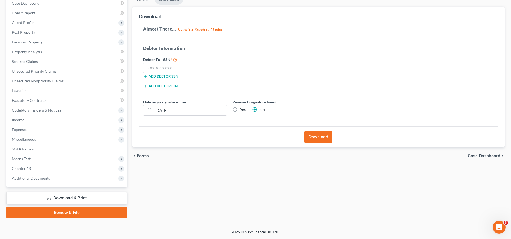
scroll to position [58, 0]
click at [240, 109] on label "Yes" at bounding box center [243, 109] width 6 height 5
click at [242, 109] on input "Yes" at bounding box center [244, 109] width 4 height 4
radio input "true"
radio input "false"
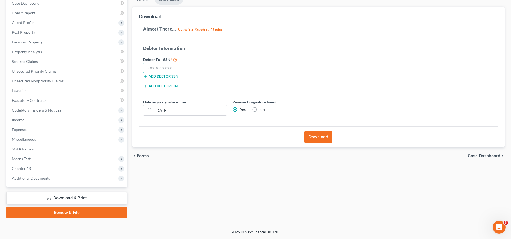
click at [186, 68] on input "text" at bounding box center [181, 68] width 76 height 11
click at [256, 79] on div "Almost There... Complete Required * Fields Debtor Information Debtor Full SSN *…" at bounding box center [318, 73] width 359 height 105
click at [181, 68] on input "text" at bounding box center [181, 68] width 76 height 11
type input "158-62-7401"
drag, startPoint x: 133, startPoint y: 69, endPoint x: 112, endPoint y: 69, distance: 21.4
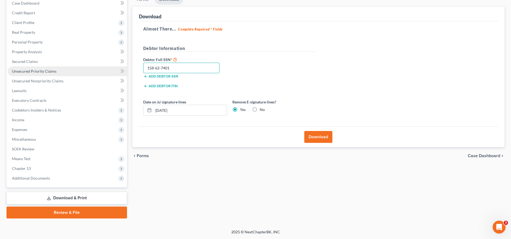
click at [112, 69] on div "Petition Navigation Case Dashboard Payments Invoices Payments Payments Credit R…" at bounding box center [255, 106] width 503 height 225
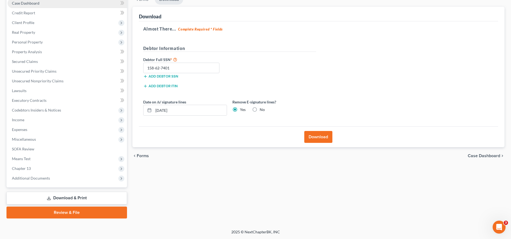
select select "0"
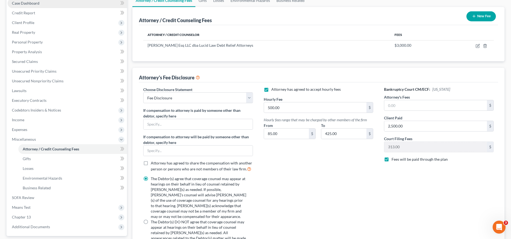
scroll to position [108, 0]
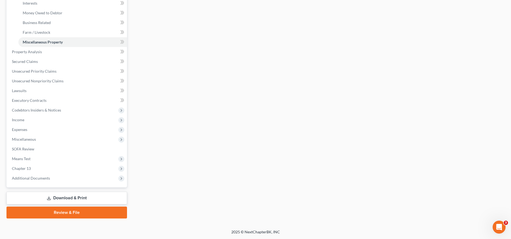
scroll to position [155, 0]
click at [48, 195] on link "Download & Print" at bounding box center [66, 198] width 121 height 13
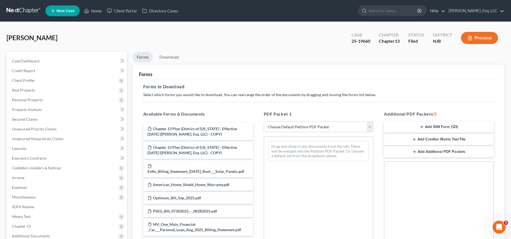
click at [256, 124] on select "Choose Default Petition PDF Packet Complete Bankruptcy Petition (all forms and …" at bounding box center [319, 127] width 110 height 11
select select "7"
click at [256, 122] on select "Choose Default Petition PDF Packet Complete Bankruptcy Petition (all forms and …" at bounding box center [319, 127] width 110 height 11
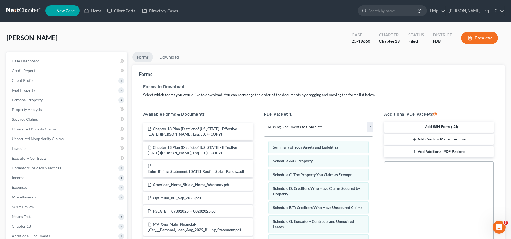
scroll to position [95, 0]
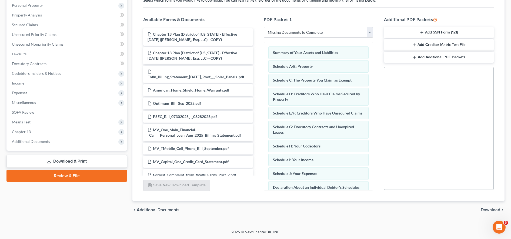
click at [256, 211] on span "Download" at bounding box center [490, 210] width 19 height 4
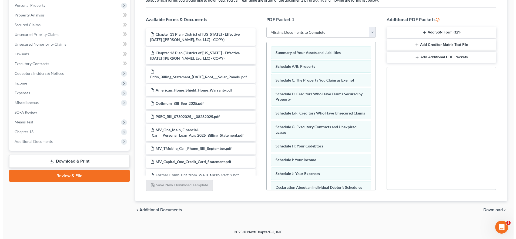
scroll to position [58, 0]
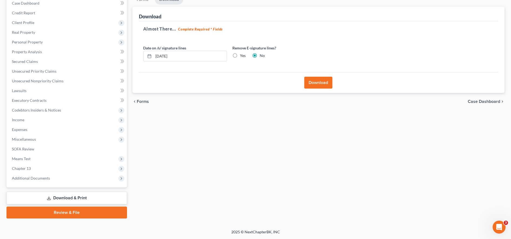
click at [240, 57] on label "Yes" at bounding box center [243, 55] width 6 height 5
click at [242, 56] on input "Yes" at bounding box center [244, 55] width 4 height 4
radio input "true"
radio input "false"
click at [256, 81] on button "Download" at bounding box center [318, 83] width 28 height 12
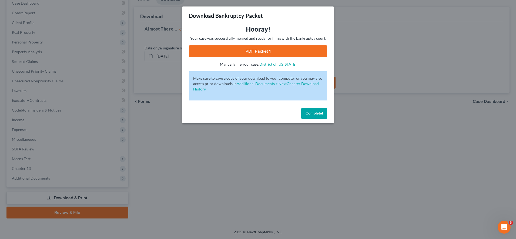
click at [250, 46] on link "PDF Packet 1" at bounding box center [258, 51] width 138 height 12
